Goal: Transaction & Acquisition: Purchase product/service

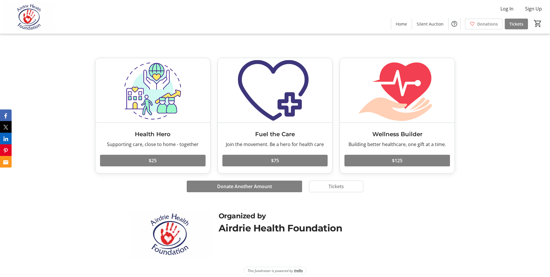
scroll to position [827, 0]
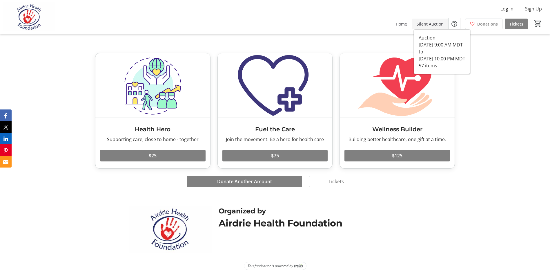
click at [426, 24] on span "Silent Auction" at bounding box center [430, 24] width 27 height 6
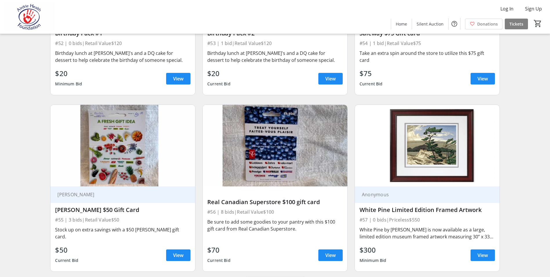
scroll to position [3172, 0]
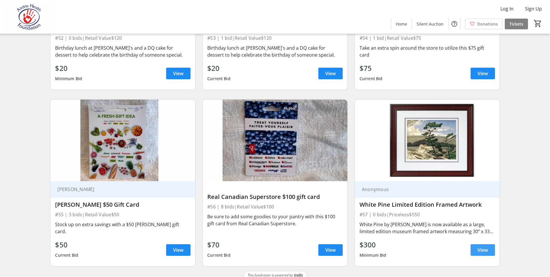
click at [487, 243] on span at bounding box center [483, 250] width 24 height 14
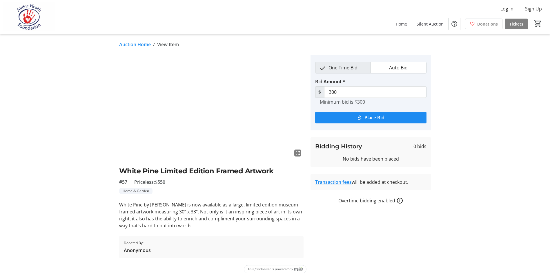
scroll to position [3, 0]
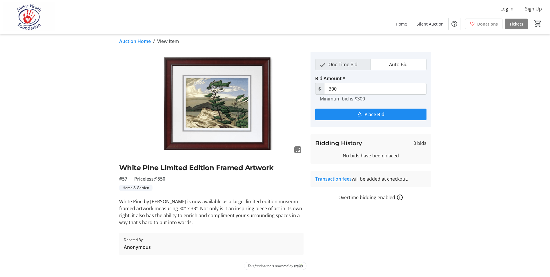
click at [299, 150] on mat-icon "fullscreen" at bounding box center [297, 149] width 7 height 7
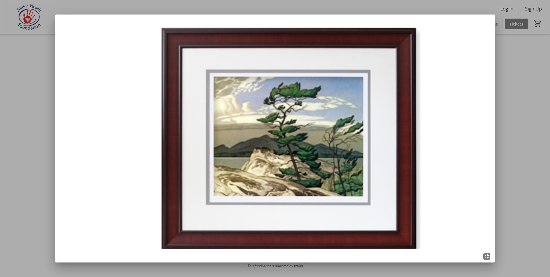
scroll to position [0, 0]
click at [526, 80] on div at bounding box center [275, 138] width 550 height 277
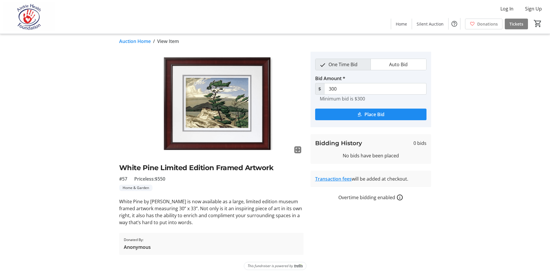
scroll to position [3, 0]
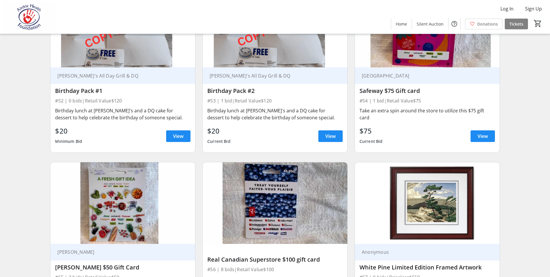
scroll to position [2998, 0]
